Goal: Transaction & Acquisition: Subscribe to service/newsletter

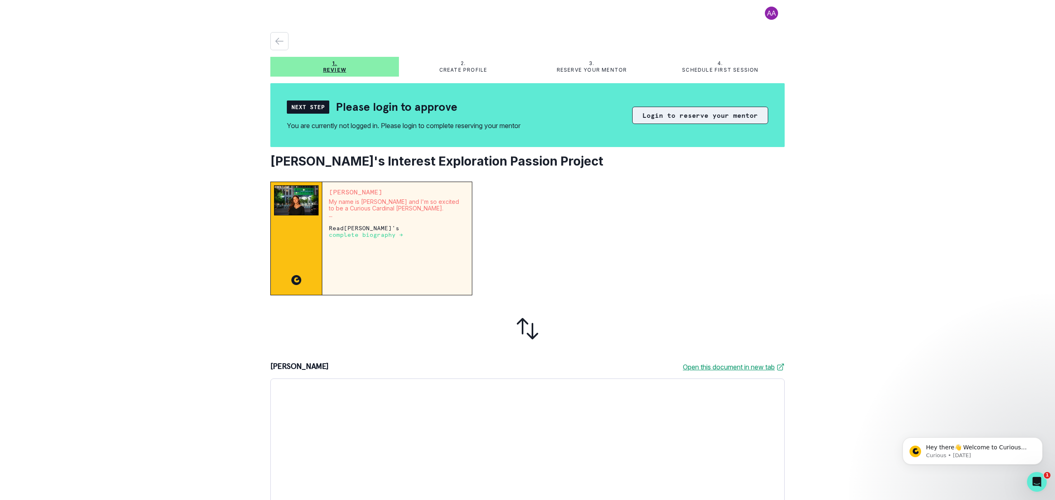
click at [700, 116] on button "Login to reserve your mentor" at bounding box center [700, 115] width 136 height 17
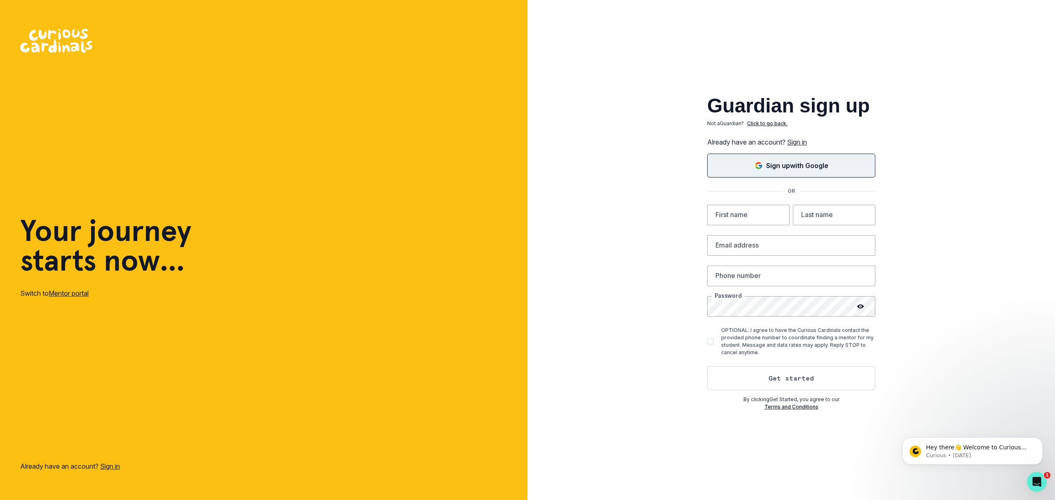
click at [782, 165] on p "Sign up with Google" at bounding box center [797, 166] width 62 height 10
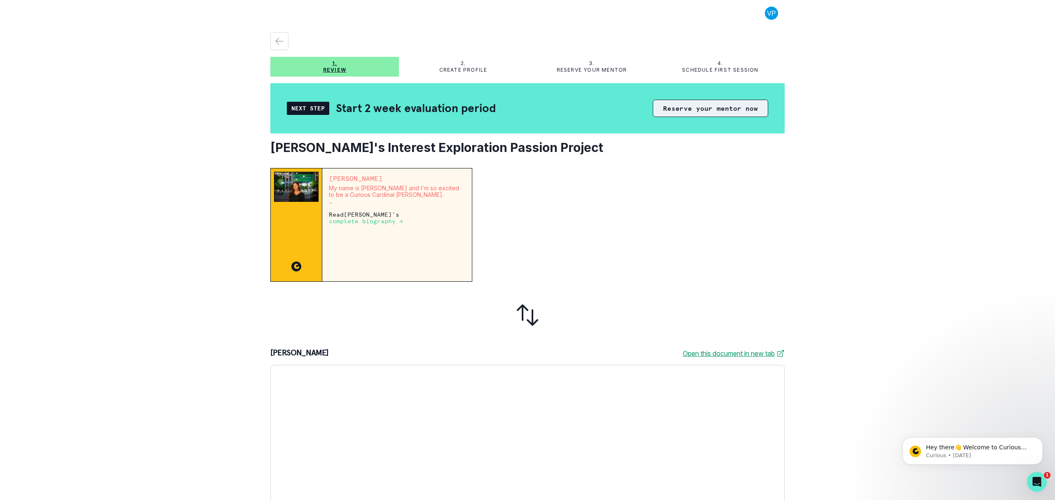
click at [725, 110] on button "Reserve your mentor now" at bounding box center [710, 108] width 115 height 17
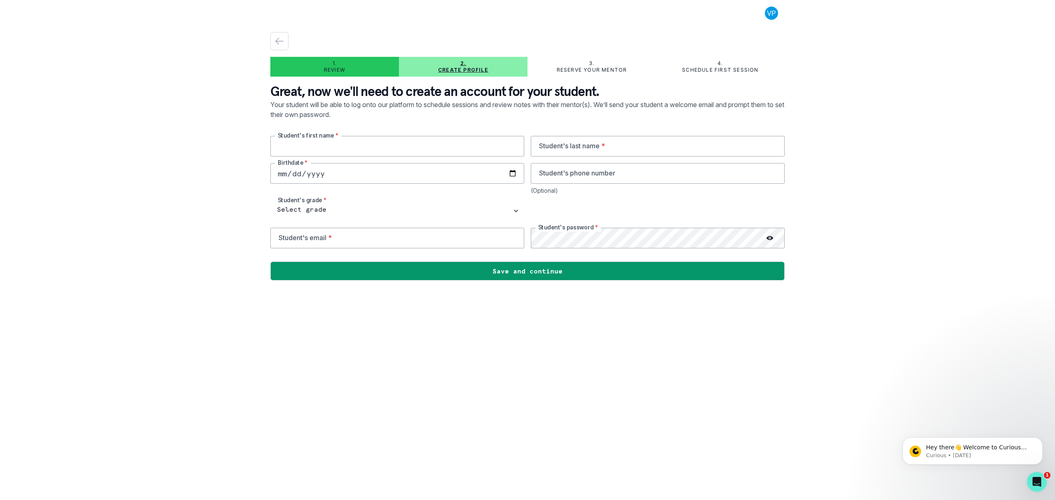
click at [435, 149] on input "text" at bounding box center [397, 146] width 254 height 21
click at [413, 146] on input "text" at bounding box center [397, 146] width 254 height 21
click at [373, 146] on input "[PERSON_NAME]" at bounding box center [397, 146] width 254 height 21
type input "[PERSON_NAME]"
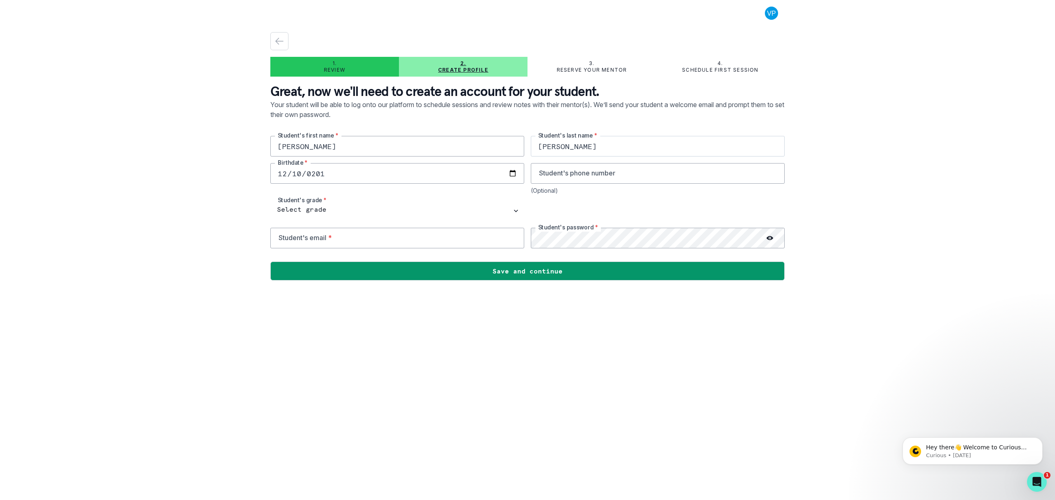
type input "[DATE]"
click at [401, 243] on input "email" at bounding box center [397, 238] width 254 height 21
type input "[EMAIL_ADDRESS][DOMAIN_NAME]"
click at [322, 200] on div "[PERSON_NAME] Student's first name * [PERSON_NAME] Student's last name * [DEMOG…" at bounding box center [527, 192] width 515 height 113
click at [408, 209] on select "Select grade 1st Grade 2nd Grade 3rd Grade 4th Grade 5th Grade 6th Grade 7th Gr…" at bounding box center [397, 211] width 254 height 21
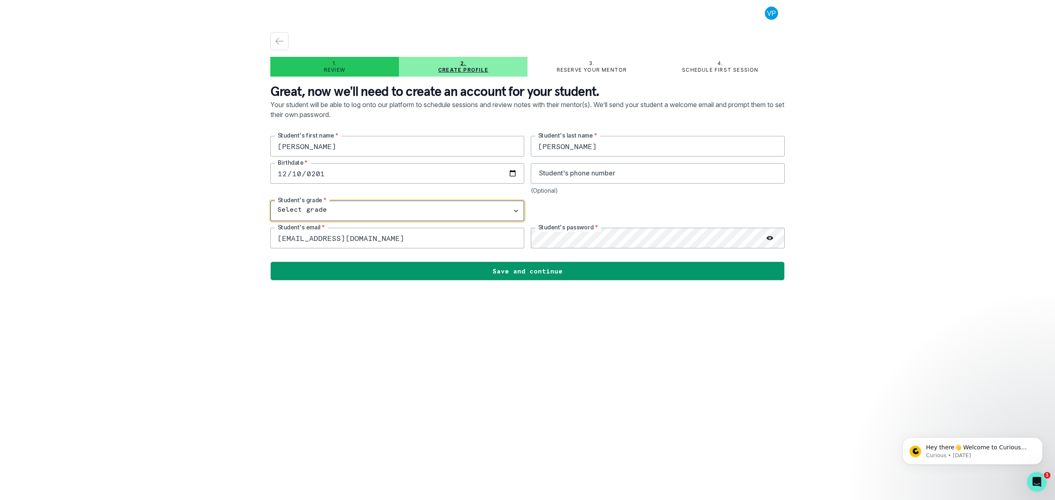
select select "8th Grade"
click at [270, 201] on select "Select grade 1st Grade 2nd Grade 3rd Grade 4th Grade 5th Grade 6th Grade 7th Gr…" at bounding box center [397, 211] width 254 height 21
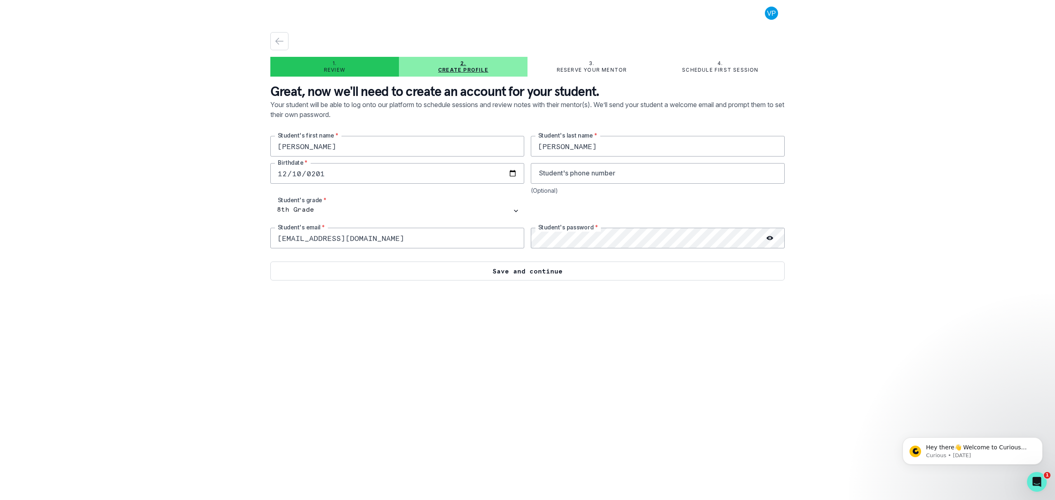
click at [459, 273] on button "Save and continue" at bounding box center [527, 271] width 515 height 19
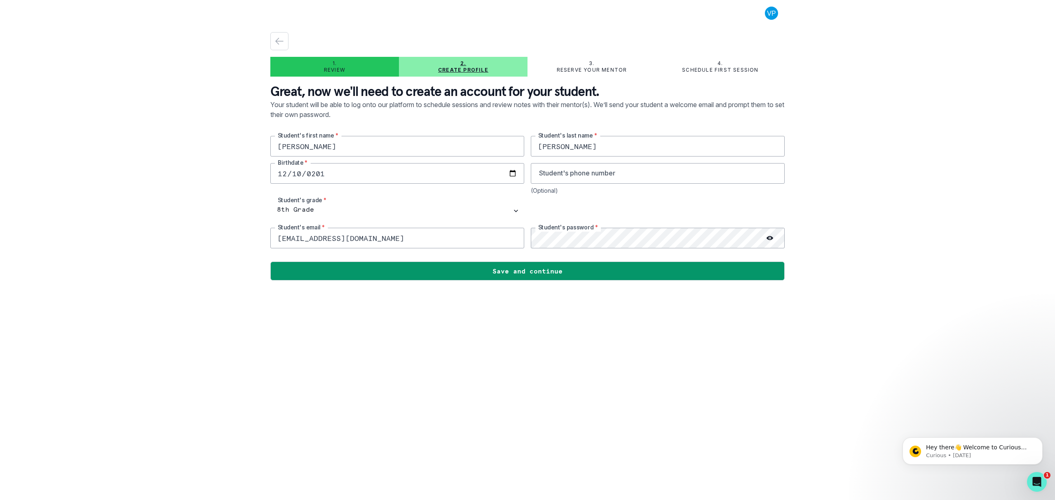
click at [771, 237] on icon at bounding box center [770, 238] width 7 height 4
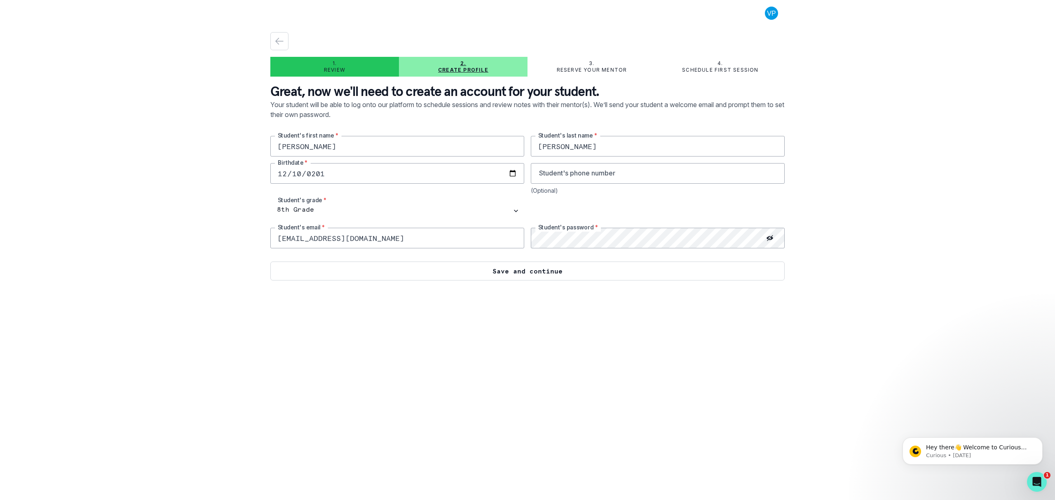
click at [523, 275] on button "Save and continue" at bounding box center [527, 271] width 515 height 19
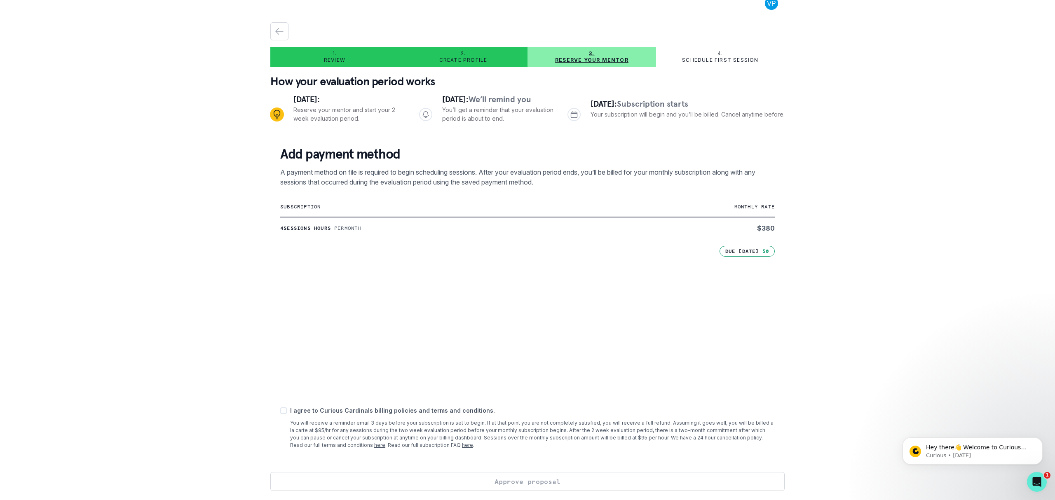
scroll to position [11, 0]
click at [240, 348] on div "1. Review 2. Create profile 3. Reserve your mentor 4. Schedule first session Ho…" at bounding box center [527, 250] width 1055 height 500
click at [283, 411] on span at bounding box center [283, 410] width 7 height 7
click at [280, 411] on input "checkbox" at bounding box center [280, 410] width 0 height 0
checkbox input "true"
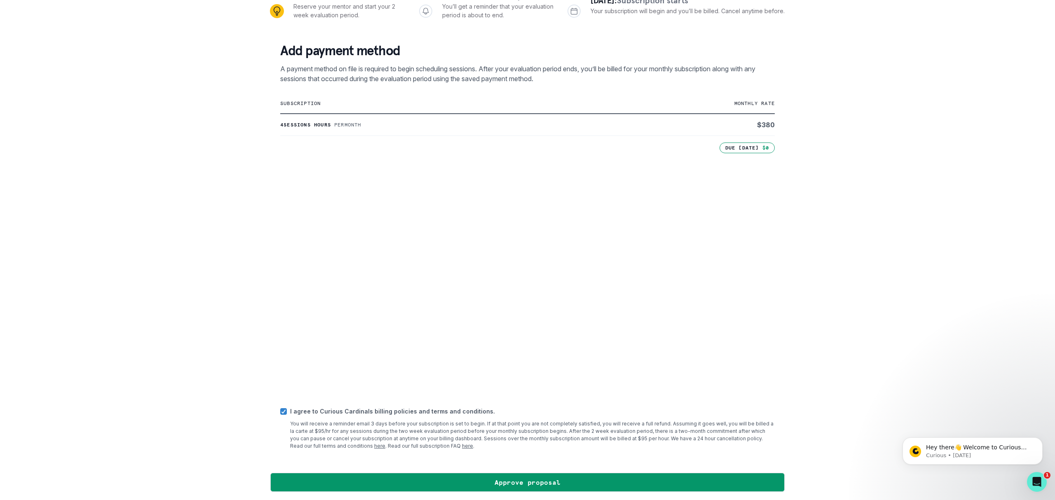
scroll to position [115, 0]
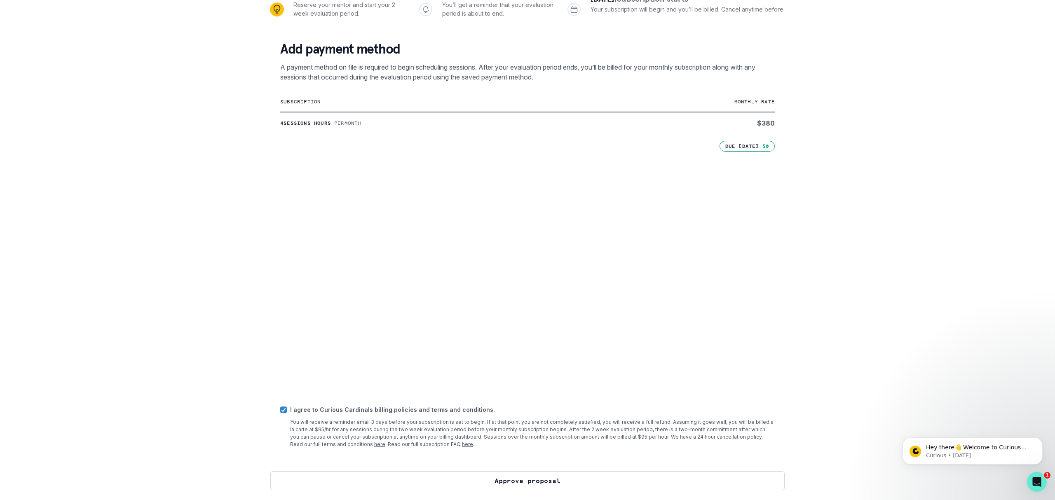
click at [487, 483] on button "Approve proposal" at bounding box center [527, 481] width 515 height 19
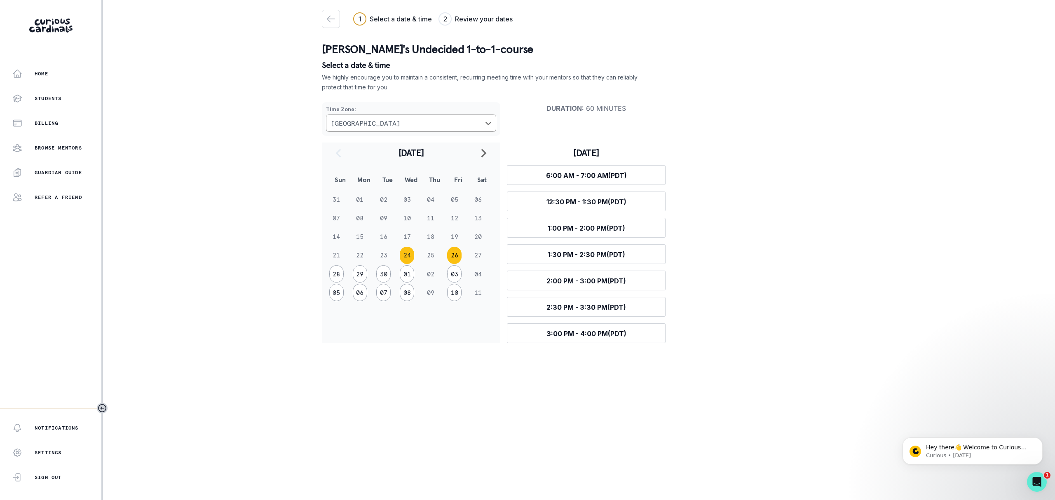
click at [455, 258] on button "26" at bounding box center [454, 255] width 14 height 17
click at [341, 276] on button "28" at bounding box center [336, 273] width 14 height 17
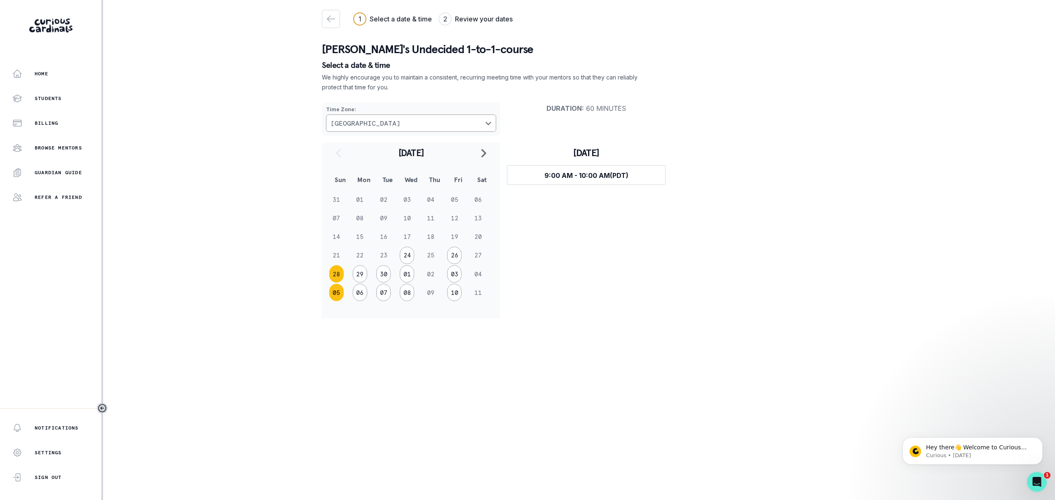
click at [336, 295] on button "05" at bounding box center [336, 292] width 14 height 17
click at [344, 232] on td "12" at bounding box center [340, 237] width 23 height 19
click at [339, 154] on icon "navigate to previous month" at bounding box center [339, 153] width 10 height 10
click at [454, 256] on button "26" at bounding box center [454, 255] width 14 height 17
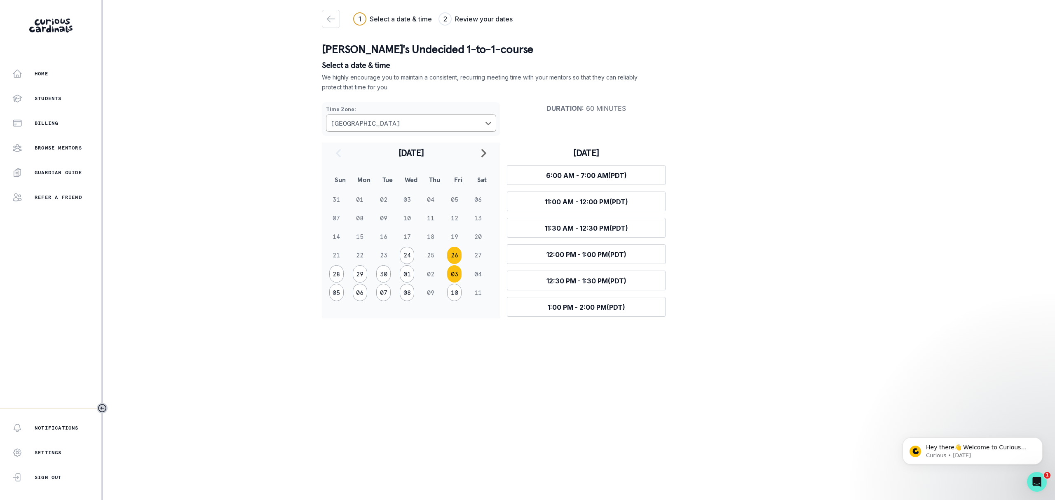
click at [458, 274] on button "03" at bounding box center [454, 273] width 14 height 17
click at [340, 202] on button "28" at bounding box center [336, 199] width 14 height 17
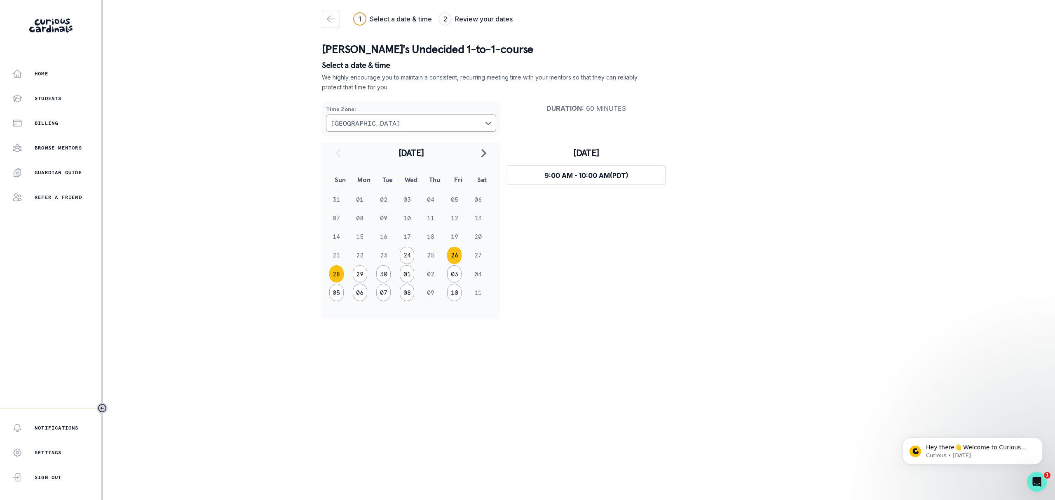
click at [457, 251] on button "26" at bounding box center [454, 255] width 14 height 17
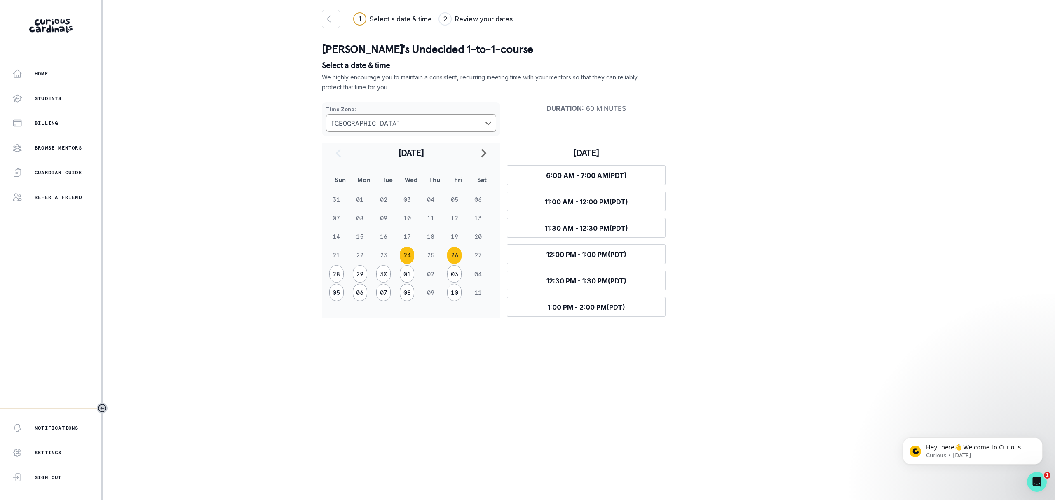
click at [405, 254] on button "24" at bounding box center [407, 255] width 14 height 17
click at [454, 275] on button "03" at bounding box center [454, 273] width 14 height 17
click at [409, 237] on button "15" at bounding box center [407, 236] width 14 height 17
click at [336, 237] on button "12" at bounding box center [336, 236] width 14 height 17
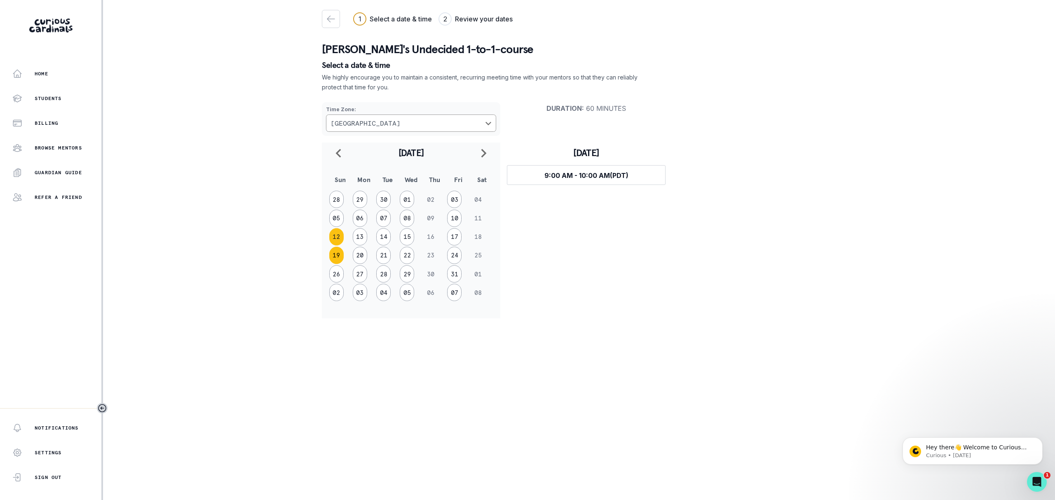
click at [336, 254] on button "19" at bounding box center [336, 255] width 14 height 17
click at [331, 275] on button "26" at bounding box center [336, 273] width 14 height 17
click at [334, 293] on button "02" at bounding box center [336, 292] width 14 height 17
click at [357, 200] on button "27" at bounding box center [360, 199] width 14 height 17
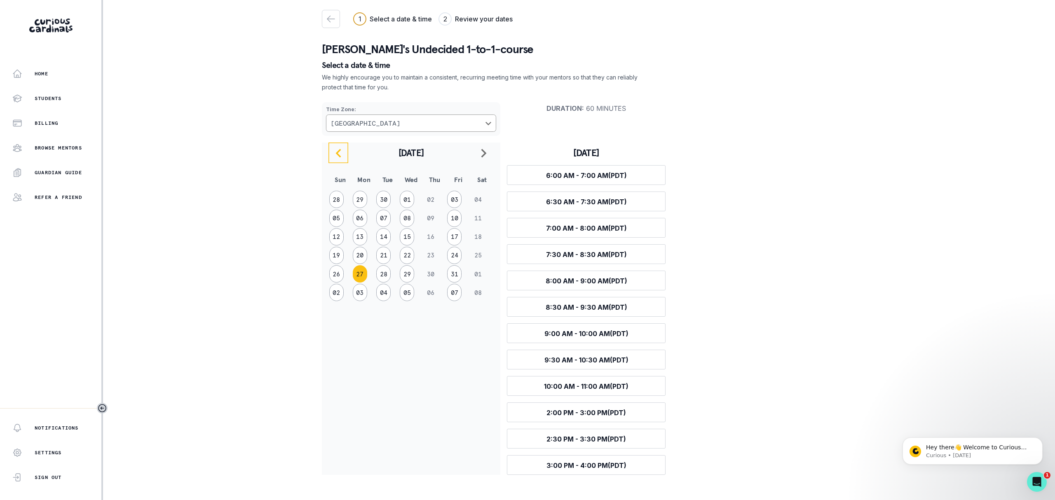
click at [337, 149] on icon "navigate to previous month" at bounding box center [339, 153] width 10 height 10
click at [341, 273] on button "28" at bounding box center [336, 273] width 14 height 17
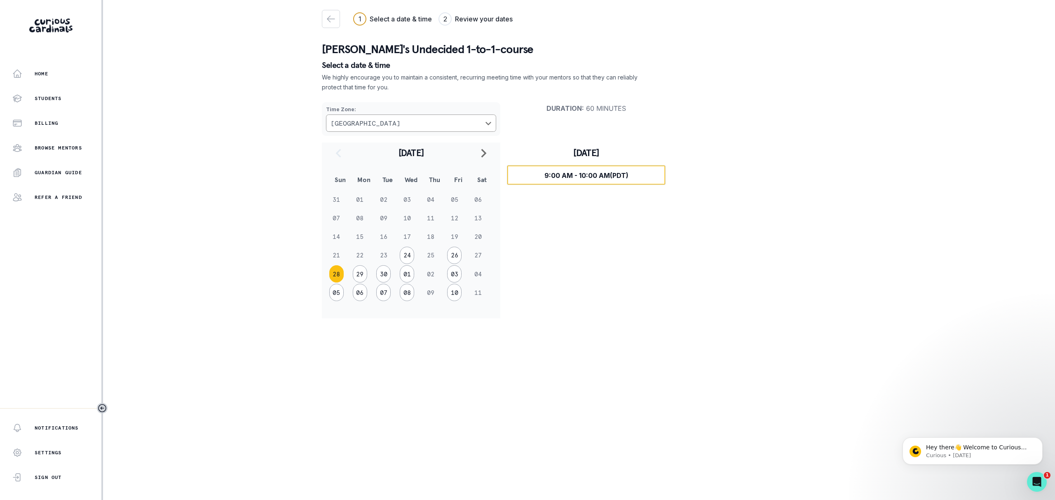
click at [580, 179] on span "9:00 AM - 10:00 AM (PDT)" at bounding box center [587, 176] width 84 height 8
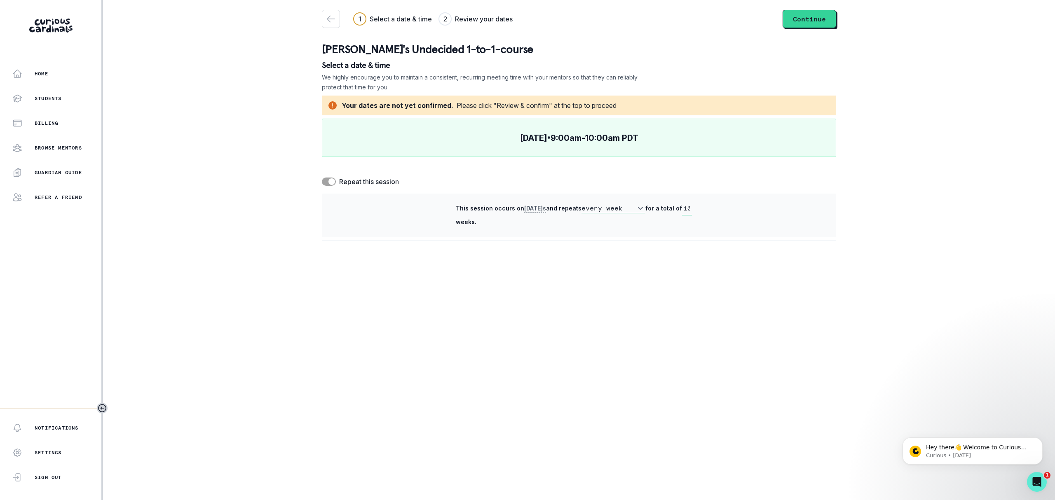
click at [634, 208] on select "every week every 2 weeks" at bounding box center [614, 209] width 64 height 10
click at [582, 204] on select "every week every 2 weeks" at bounding box center [614, 209] width 64 height 10
click at [634, 208] on select "every week every 2 weeks" at bounding box center [614, 209] width 64 height 10
click at [582, 204] on select "every week every 2 weeks" at bounding box center [614, 209] width 64 height 10
click at [808, 16] on button "Continue" at bounding box center [810, 19] width 54 height 18
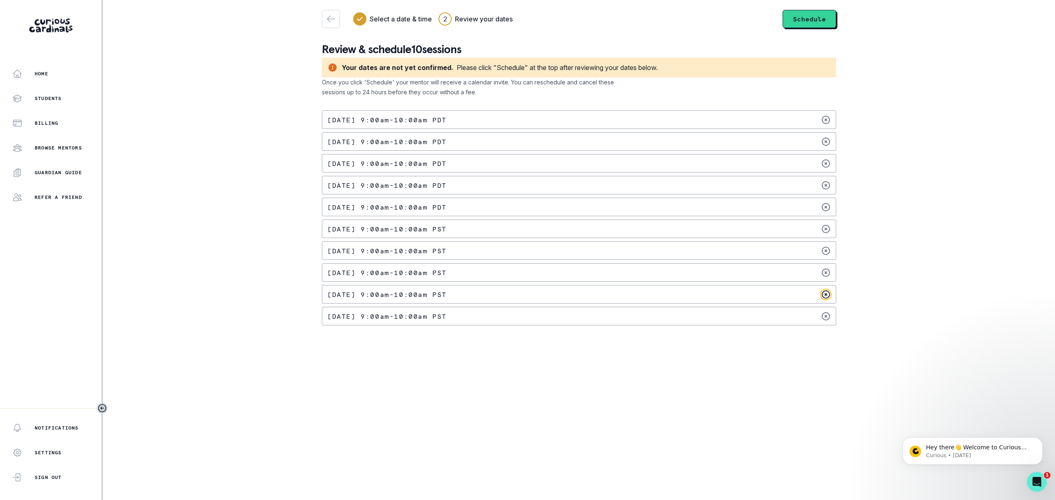
click at [827, 296] on icon at bounding box center [825, 294] width 7 height 7
click at [826, 297] on icon at bounding box center [826, 295] width 10 height 10
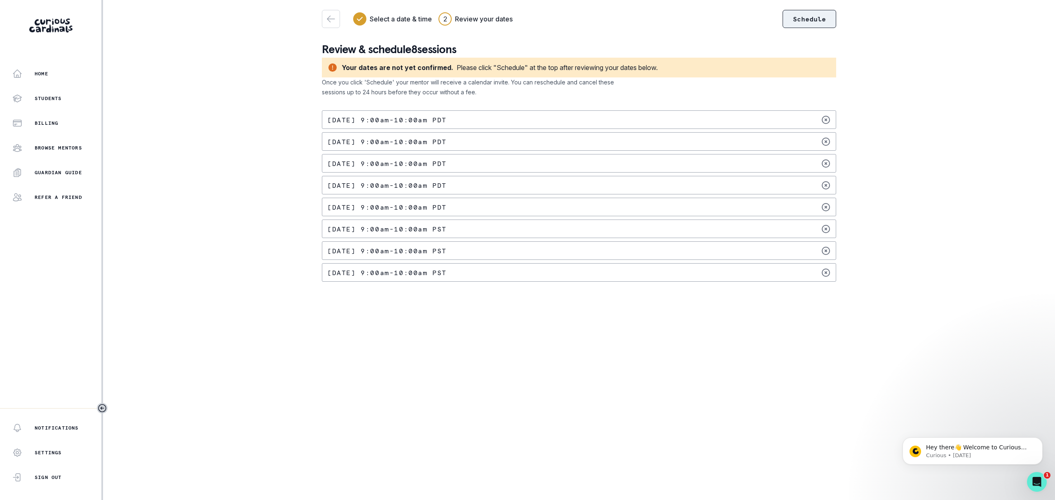
click at [793, 23] on button "Schedule" at bounding box center [810, 19] width 54 height 18
